Goal: Task Accomplishment & Management: Manage account settings

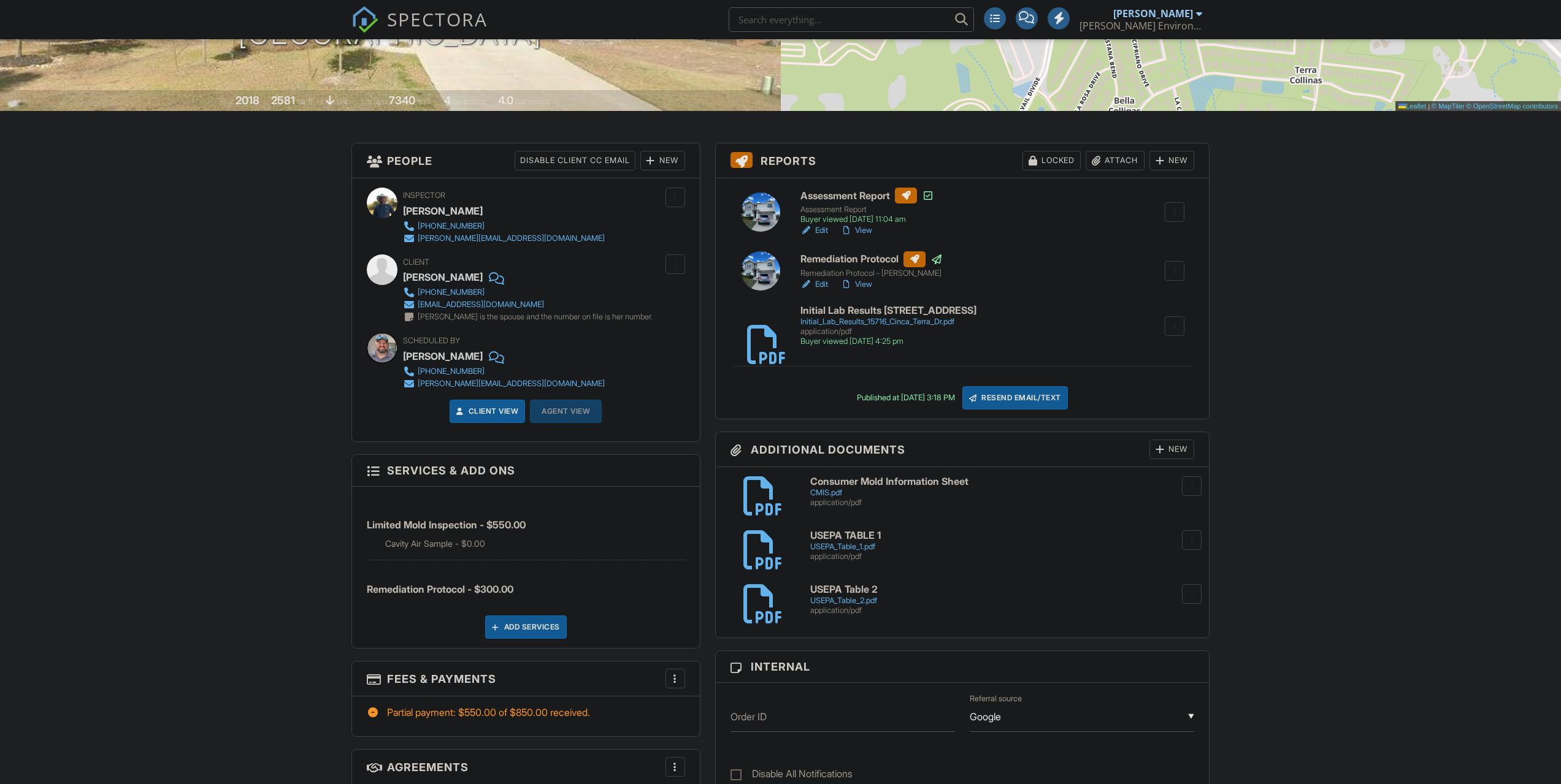
click at [846, 259] on h6 "Remediation Protocol" at bounding box center [871, 260] width 143 height 16
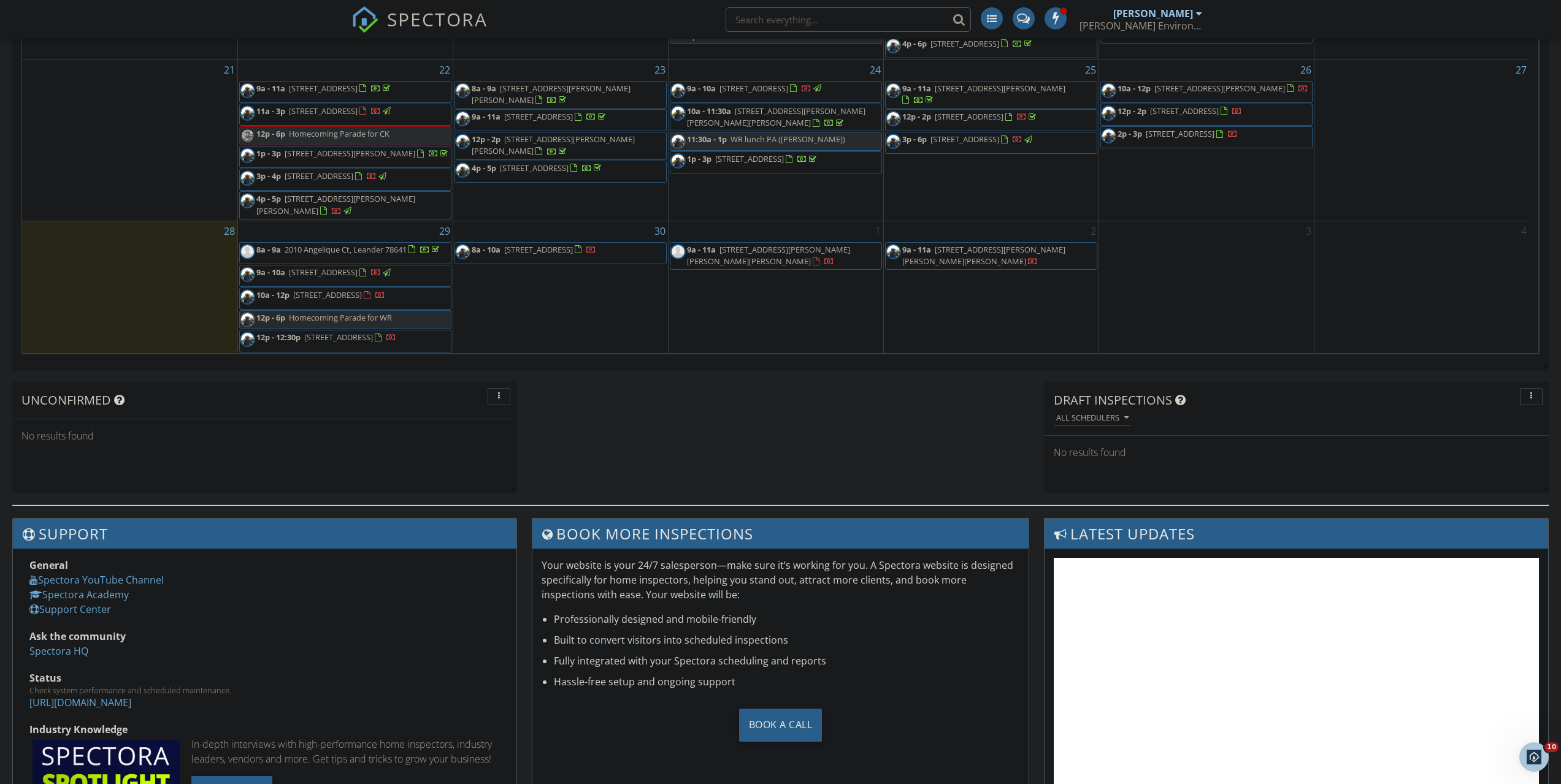
scroll to position [340, 0]
drag, startPoint x: 331, startPoint y: 288, endPoint x: 332, endPoint y: 295, distance: 7.1
drag, startPoint x: 332, startPoint y: 295, endPoint x: 343, endPoint y: 303, distance: 13.6
click at [343, 303] on span "10a - 12p 911 Silver Quail Ln, Austin 78758" at bounding box center [312, 298] width 145 height 18
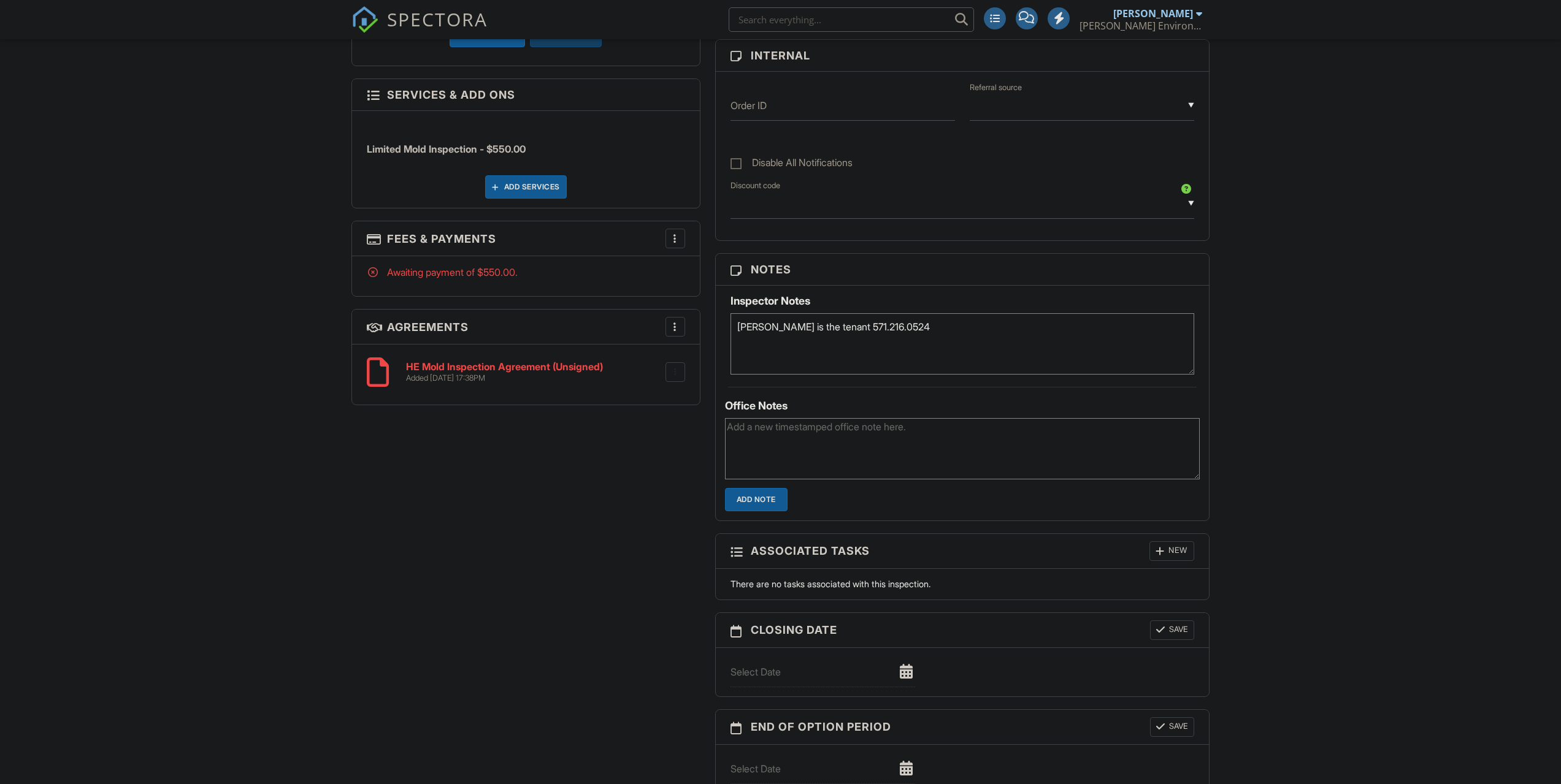
click at [1048, 117] on input "text" at bounding box center [1082, 106] width 224 height 30
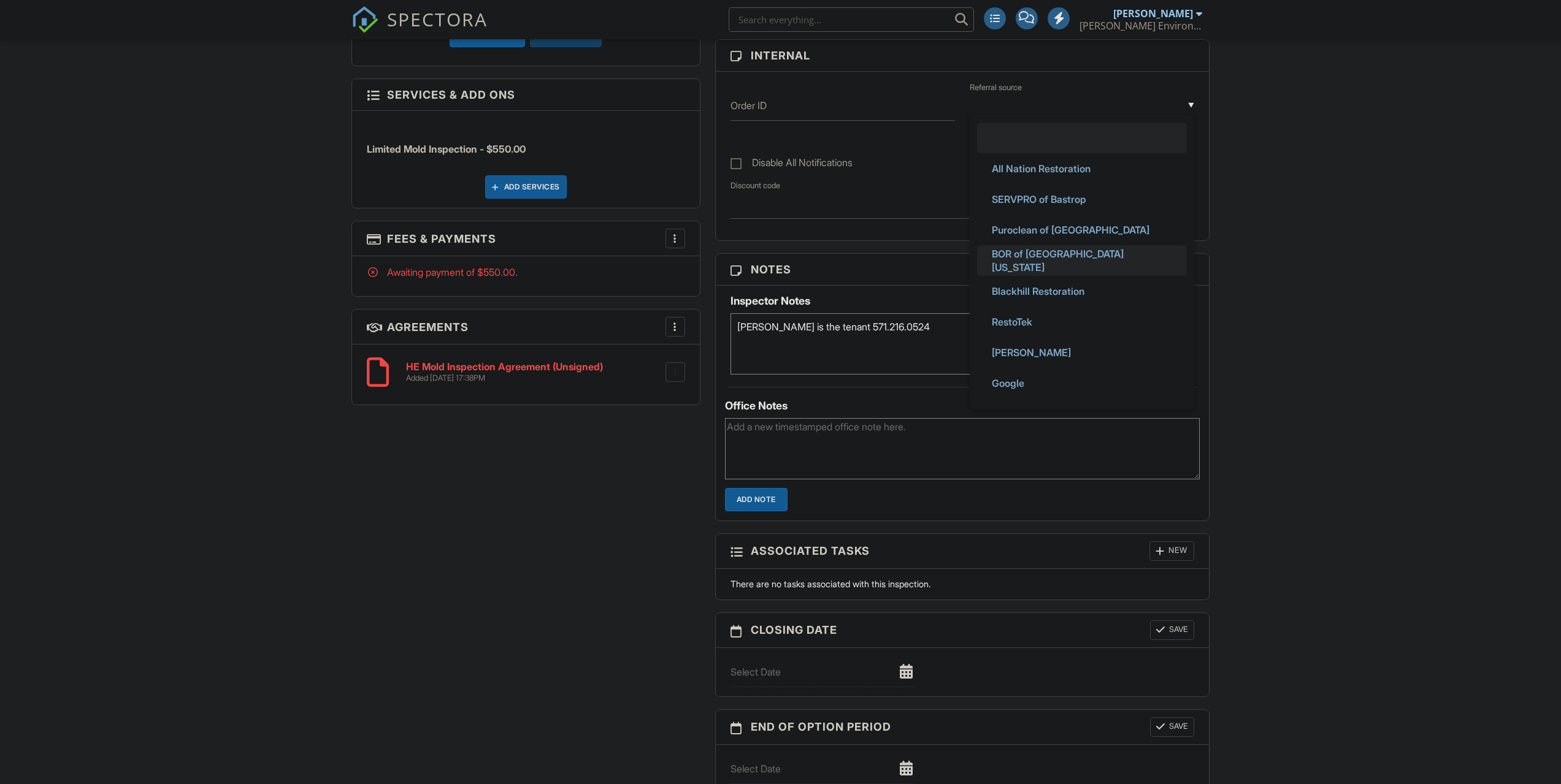
click at [1034, 264] on span "BOR of [GEOGRAPHIC_DATA][US_STATE]" at bounding box center [1082, 261] width 200 height 44
type input "BOR of [GEOGRAPHIC_DATA][US_STATE]"
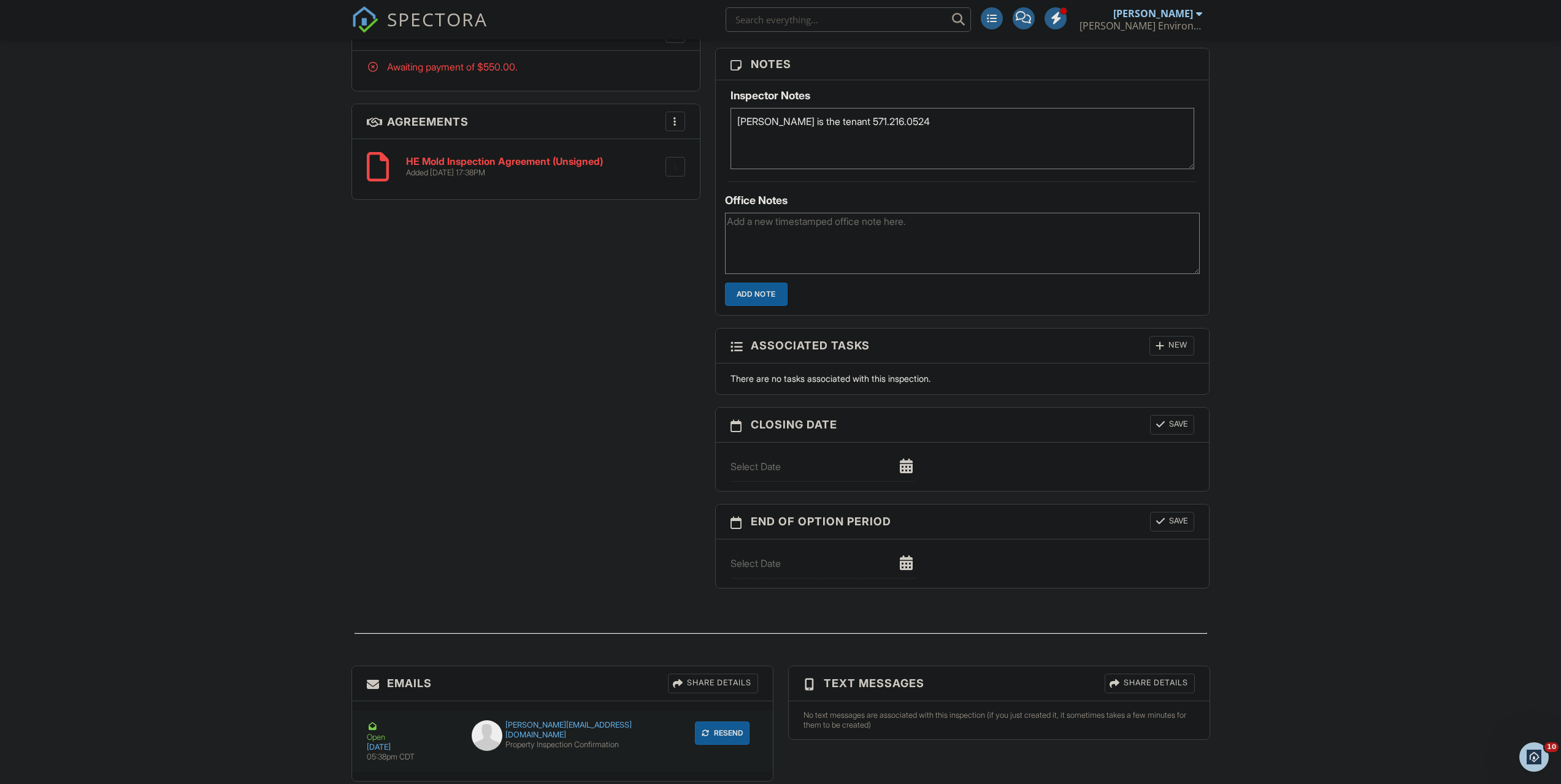
click at [738, 730] on button "Resend" at bounding box center [722, 734] width 55 height 24
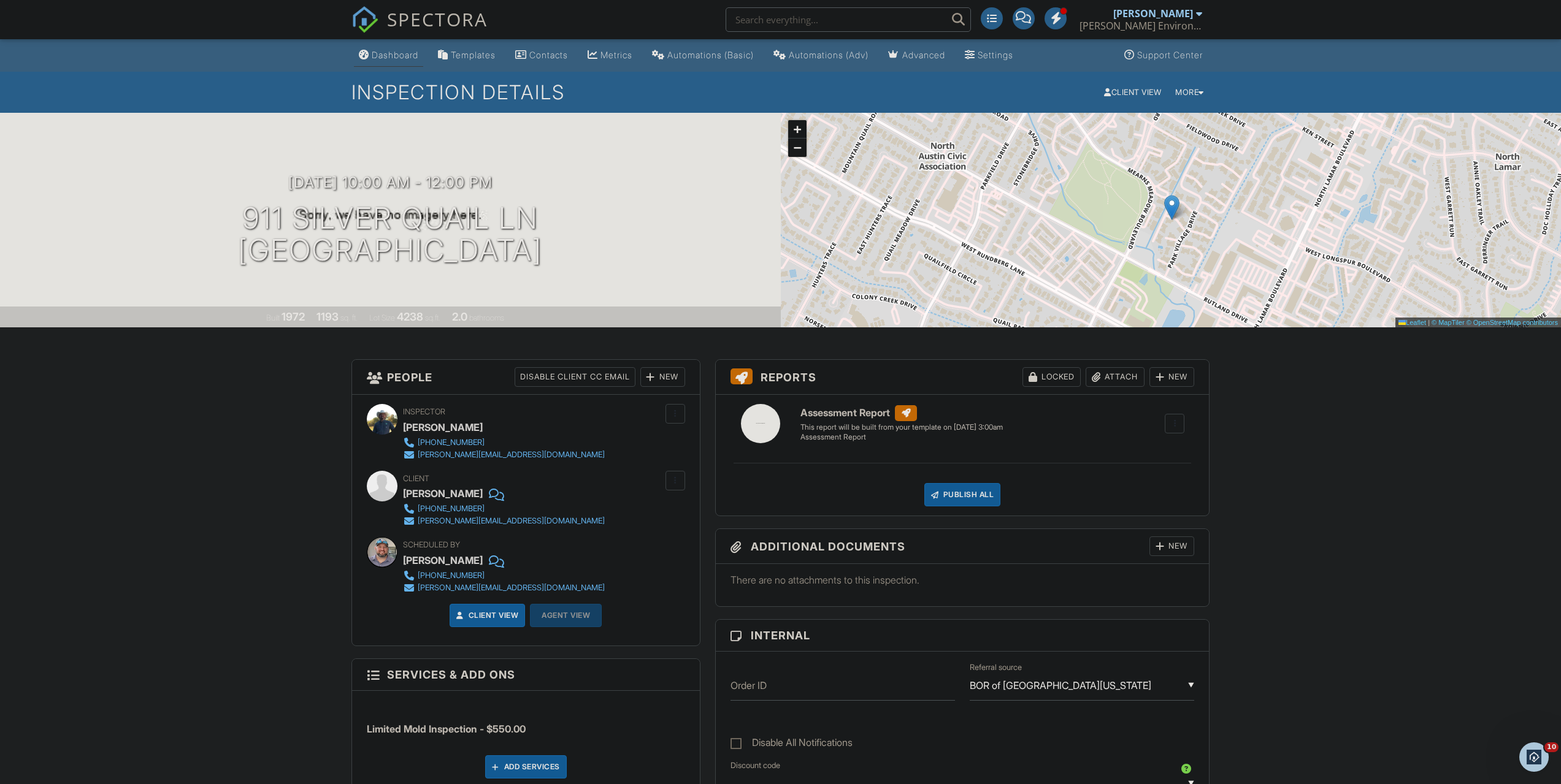
click at [382, 50] on div "Dashboard" at bounding box center [394, 55] width 47 height 10
